Goal: Find specific page/section: Find specific page/section

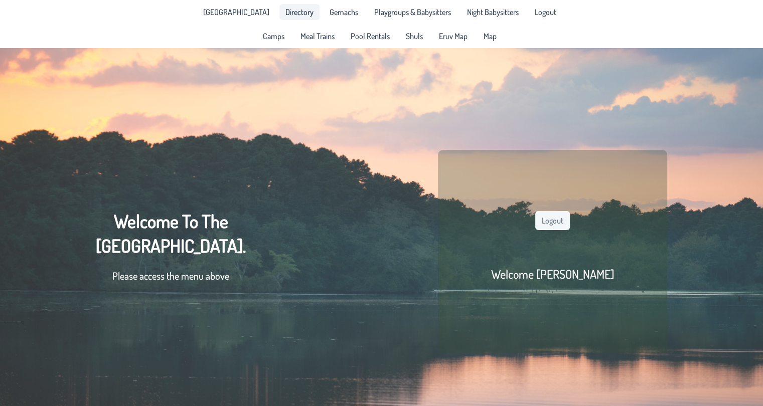
click at [291, 20] on link "Directory" at bounding box center [299, 12] width 40 height 16
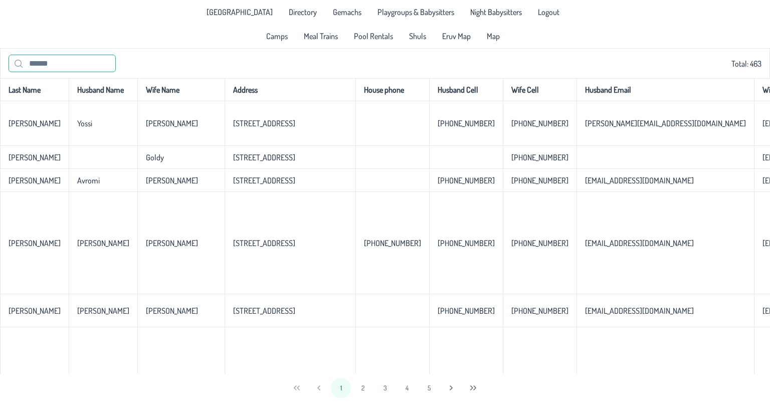
click at [42, 67] on input "text" at bounding box center [62, 64] width 107 height 18
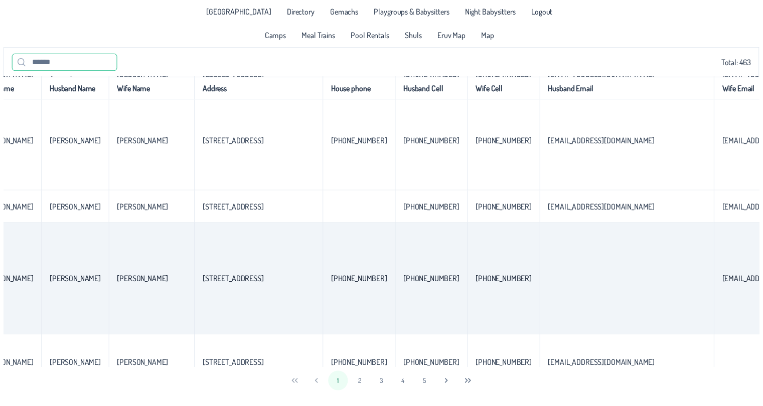
scroll to position [100, 0]
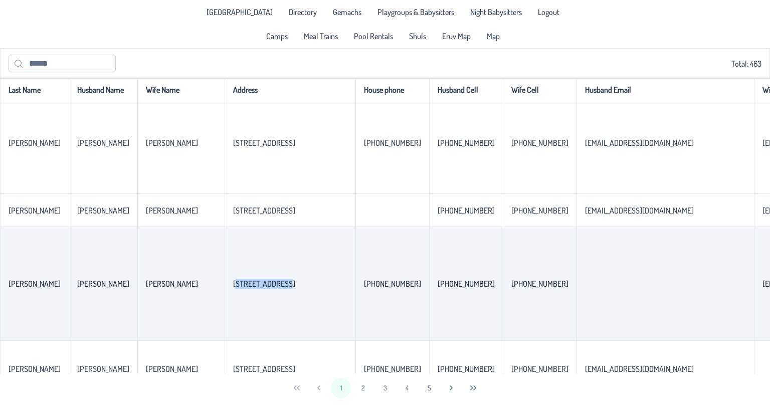
drag, startPoint x: 288, startPoint y: 301, endPoint x: 213, endPoint y: 295, distance: 75.5
click at [225, 295] on td "[STREET_ADDRESS]" at bounding box center [290, 284] width 131 height 114
copy p-celleditor "[STREET_ADDRESS]"
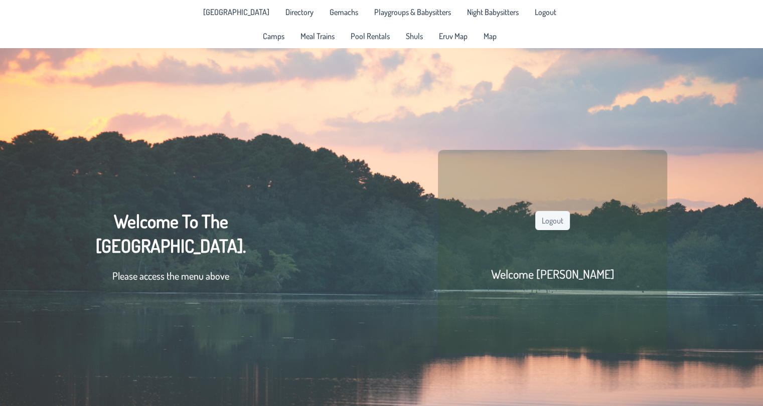
scroll to position [0, 8]
click at [285, 8] on span "Directory" at bounding box center [299, 12] width 28 height 8
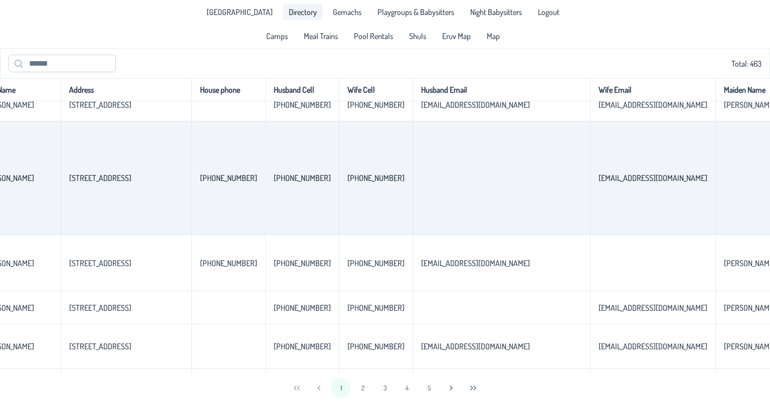
scroll to position [206, 0]
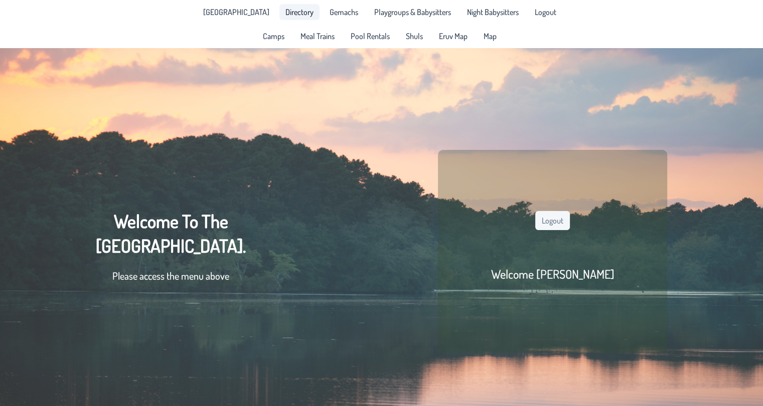
click at [295, 15] on span "Directory" at bounding box center [299, 12] width 28 height 8
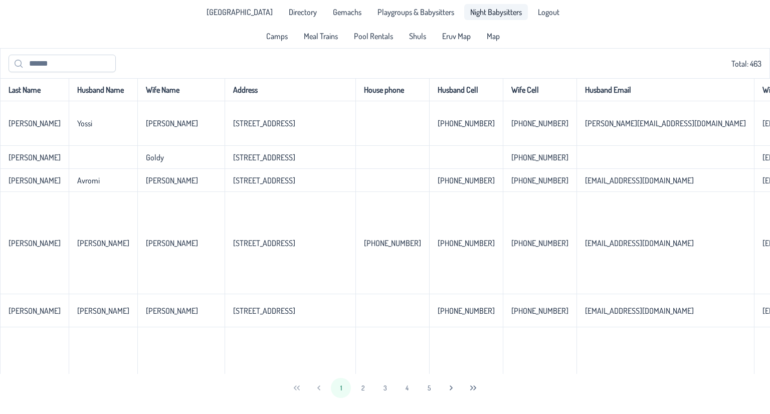
click at [483, 11] on span "Night Babysitters" at bounding box center [496, 12] width 52 height 8
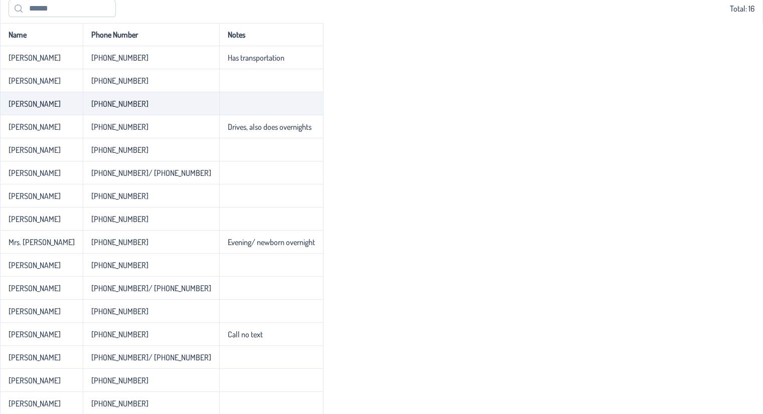
scroll to position [58, 0]
